Goal: Information Seeking & Learning: Understand process/instructions

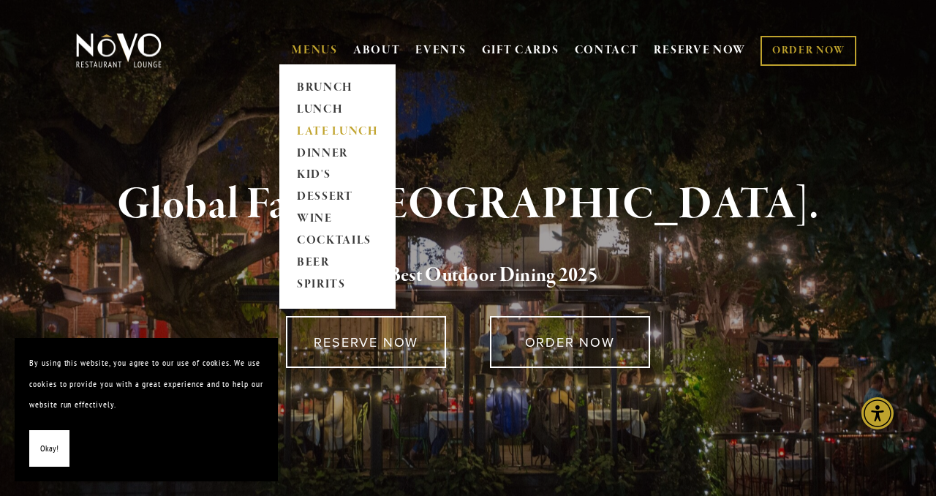
click at [320, 129] on link "LATE LUNCH" at bounding box center [337, 132] width 91 height 22
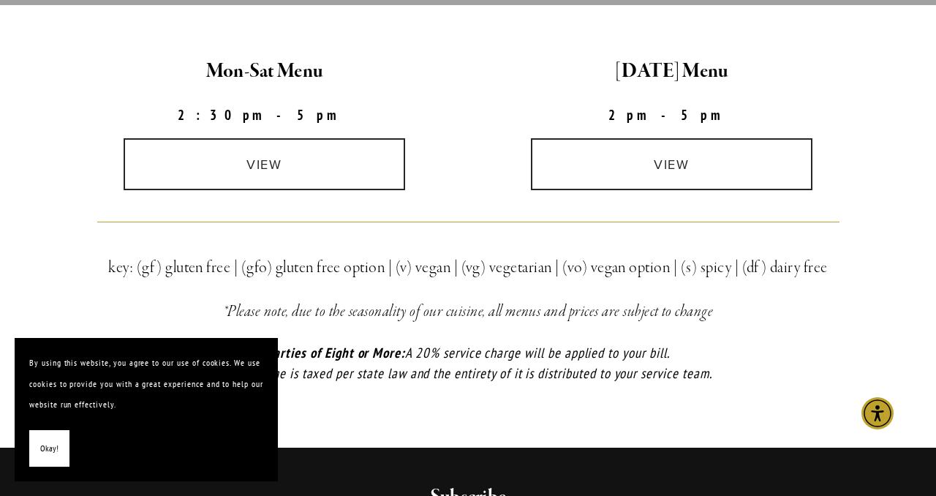
scroll to position [461, 0]
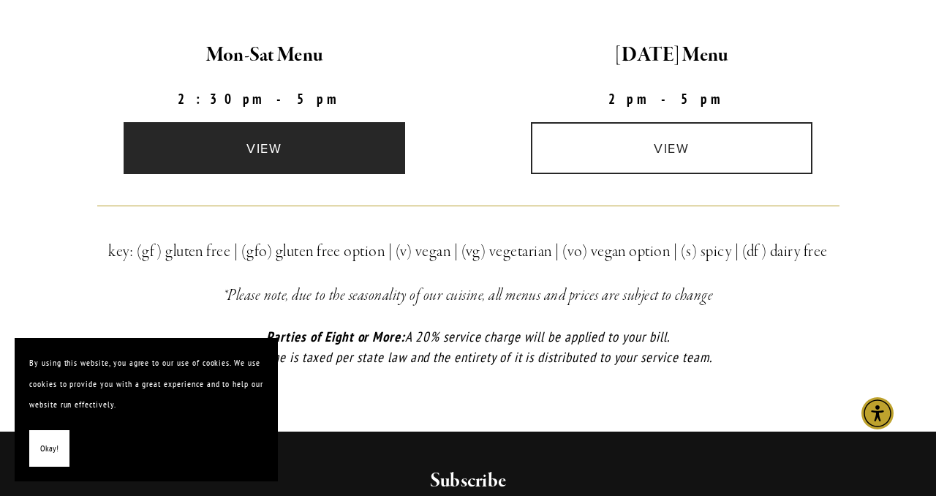
click at [282, 146] on link "view" at bounding box center [265, 148] width 282 height 52
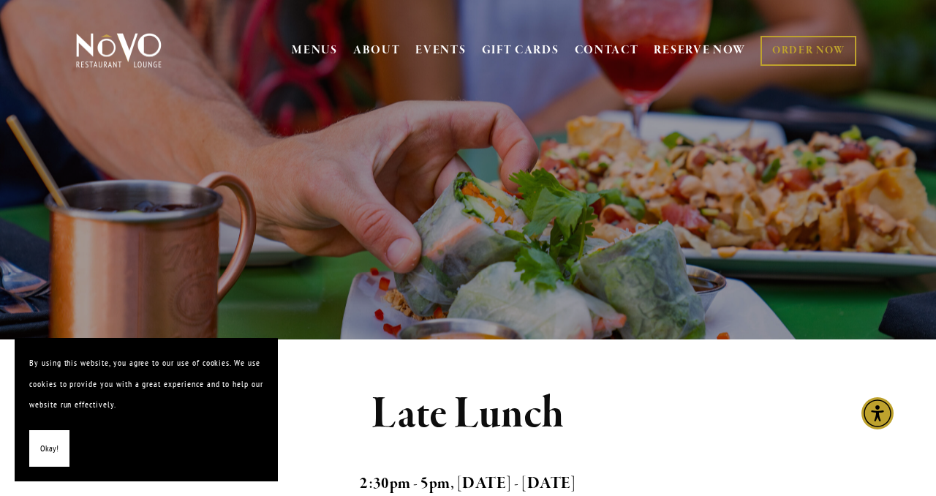
click at [48, 451] on span "Okay!" at bounding box center [49, 448] width 18 height 21
